Goal: Check status: Check status

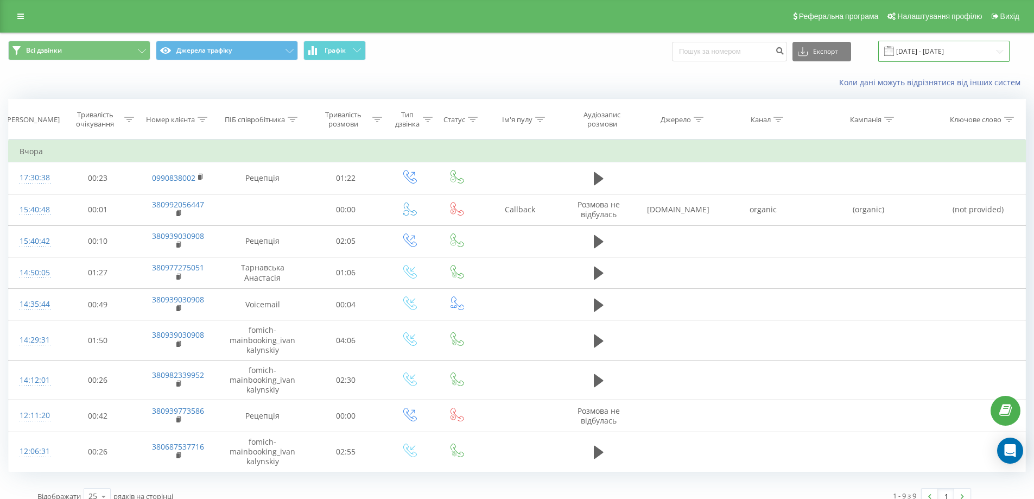
click at [947, 50] on input "[DATE] - [DATE]" at bounding box center [943, 51] width 131 height 21
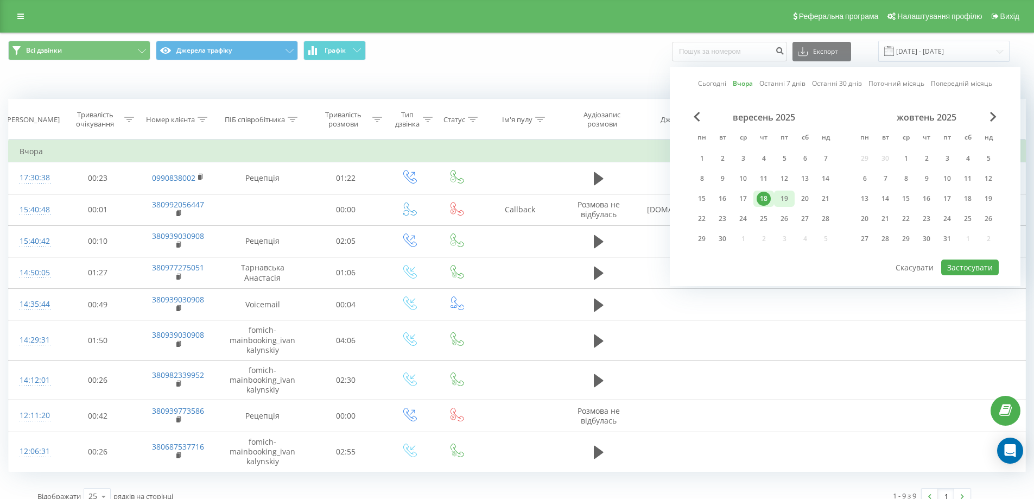
click at [784, 195] on div "19" at bounding box center [784, 199] width 14 height 14
click at [962, 266] on button "Застосувати" at bounding box center [970, 267] width 58 height 16
type input "[DATE] - [DATE]"
